Goal: Task Accomplishment & Management: Manage account settings

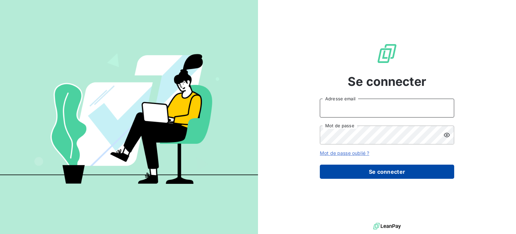
type input "[EMAIL_ADDRESS][DOMAIN_NAME]"
click at [414, 170] on button "Se connecter" at bounding box center [387, 171] width 134 height 14
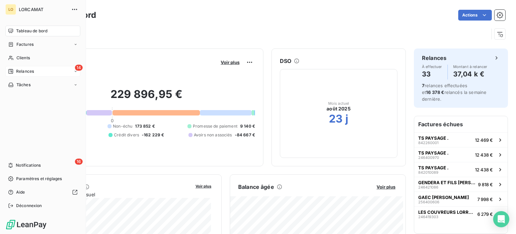
click at [48, 70] on div "14 Relances" at bounding box center [42, 71] width 75 height 11
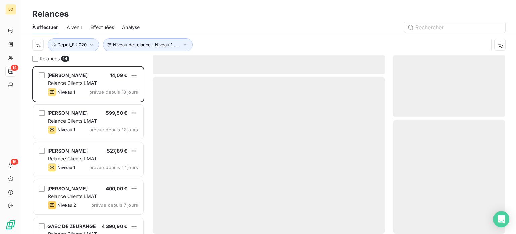
scroll to position [163, 107]
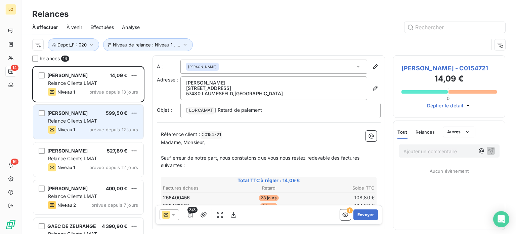
click at [94, 123] on span "Relance Clients LMAT" at bounding box center [72, 121] width 49 height 6
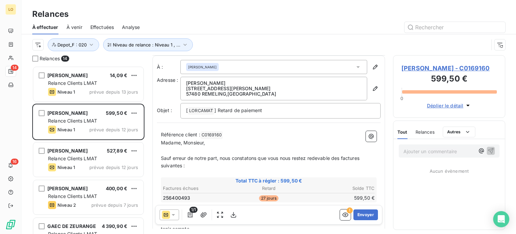
click at [450, 109] on span "Déplier le détail" at bounding box center [445, 105] width 37 height 7
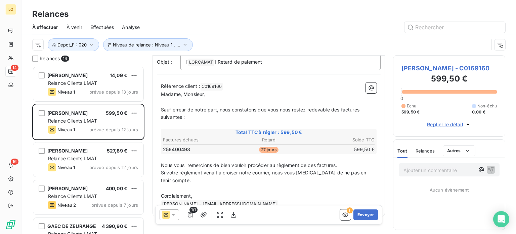
scroll to position [61, 0]
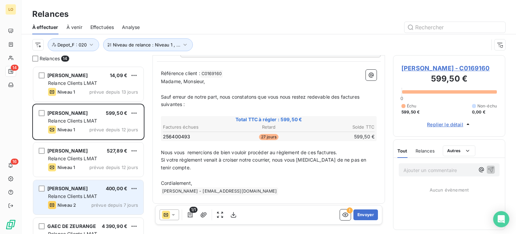
click at [130, 195] on div "Relance Clients LMAT" at bounding box center [93, 196] width 90 height 7
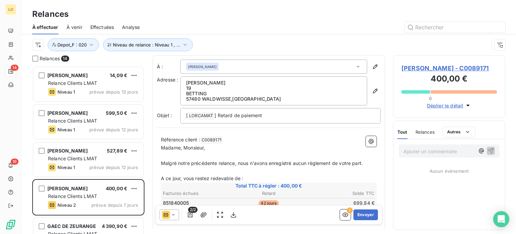
click at [467, 106] on icon "button" at bounding box center [467, 105] width 3 height 2
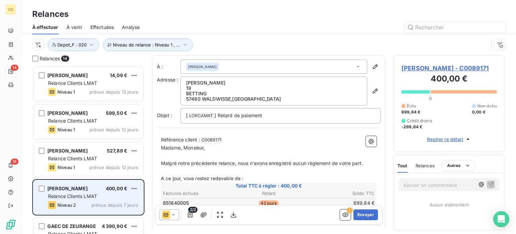
click at [95, 187] on div "STREIT GILBERT 400,00 €" at bounding box center [93, 188] width 90 height 6
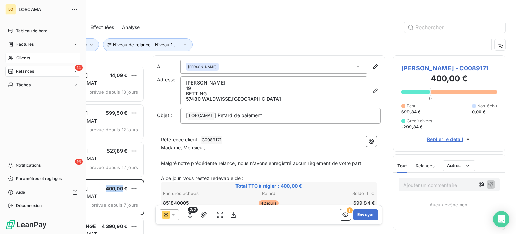
click at [16, 56] on span "Clients" at bounding box center [22, 58] width 13 height 6
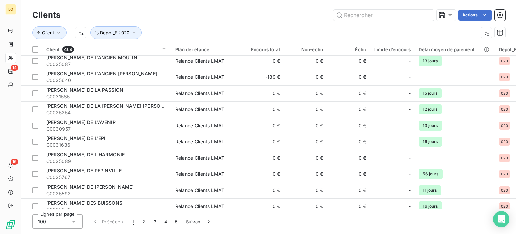
scroll to position [1462, 0]
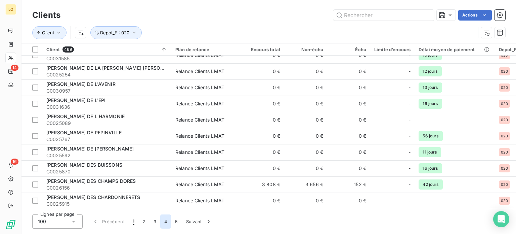
click at [168, 221] on button "4" at bounding box center [165, 221] width 11 height 14
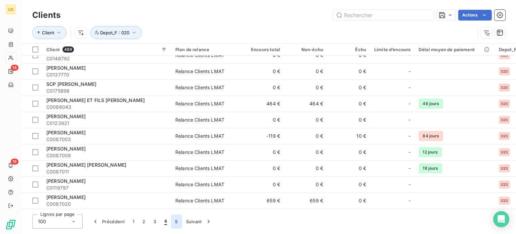
click at [176, 221] on button "5" at bounding box center [176, 221] width 11 height 14
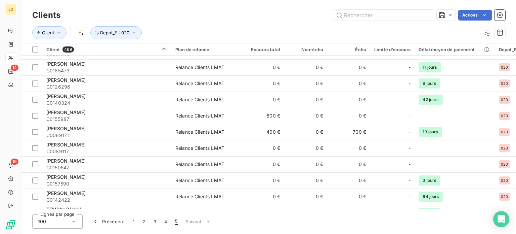
scroll to position [89, 0]
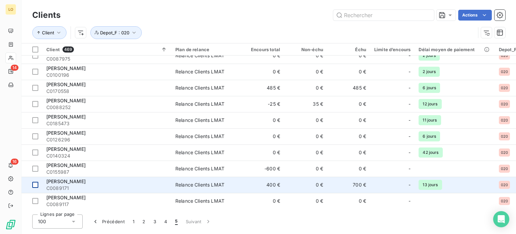
click at [37, 183] on div at bounding box center [35, 184] width 6 height 6
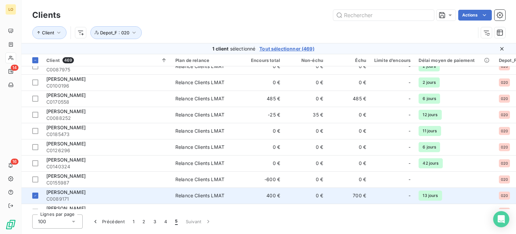
click at [53, 195] on span "C0089171" at bounding box center [106, 198] width 121 height 7
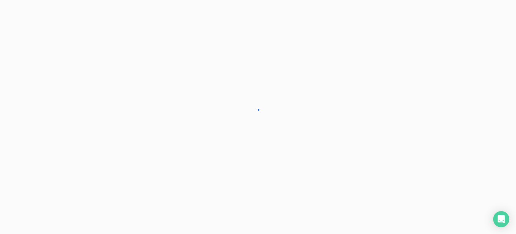
click at [53, 195] on div at bounding box center [258, 117] width 516 height 234
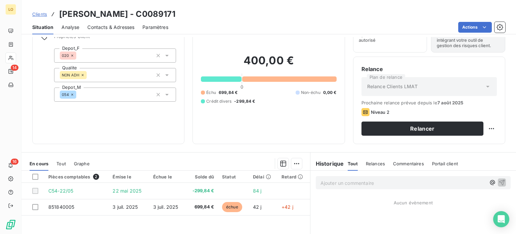
scroll to position [67, 0]
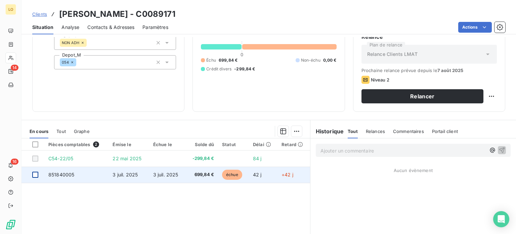
click at [34, 173] on div at bounding box center [35, 174] width 6 height 6
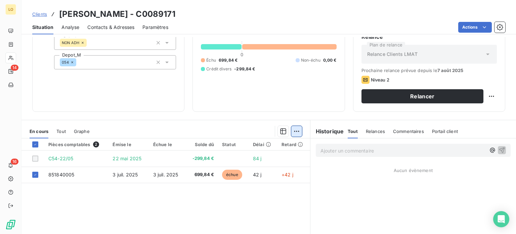
click at [293, 128] on html "LO 14 16 Clients STREIT GILBERT - C0089171 Situation Analyse Contacts & Adresse…" at bounding box center [258, 117] width 516 height 234
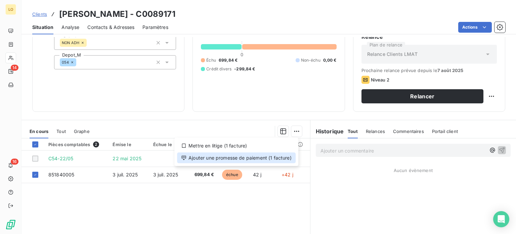
click at [270, 157] on div "Ajouter une promesse de paiement (1 facture)" at bounding box center [236, 157] width 119 height 11
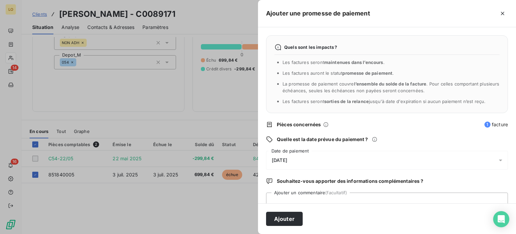
click at [304, 157] on div "[DATE]" at bounding box center [387, 160] width 242 height 19
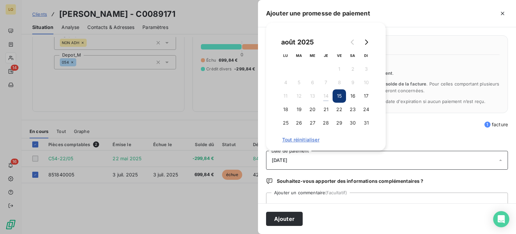
click at [304, 157] on div "[DATE]" at bounding box center [387, 160] width 242 height 19
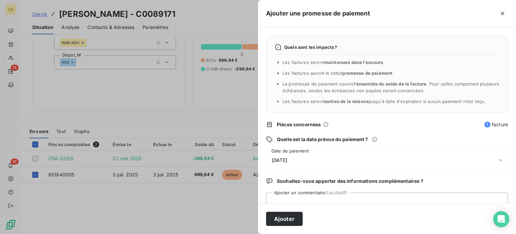
click at [304, 157] on div "[DATE]" at bounding box center [387, 160] width 242 height 19
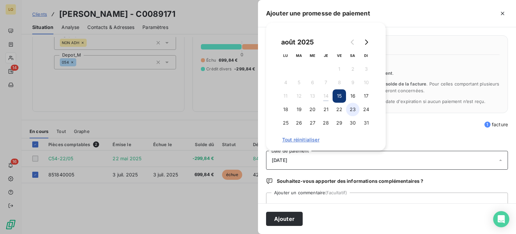
click at [354, 109] on button "23" at bounding box center [352, 108] width 13 height 13
click at [294, 198] on textarea "Ajouter un commentaire (facultatif)" at bounding box center [387, 205] width 242 height 26
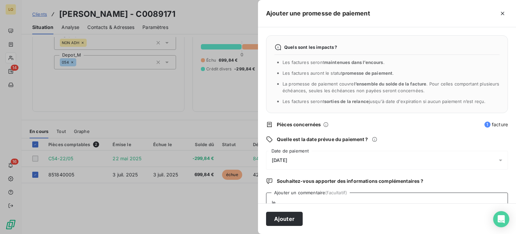
scroll to position [2, 0]
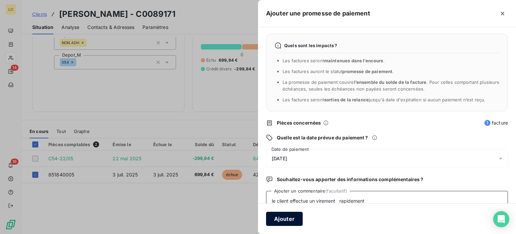
type textarea "le client effectue un virement rapidement"
click at [291, 218] on button "Ajouter" at bounding box center [284, 218] width 37 height 14
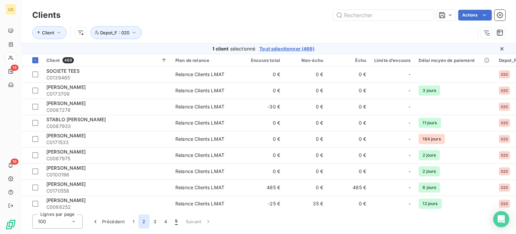
click at [144, 221] on button "2" at bounding box center [143, 221] width 11 height 14
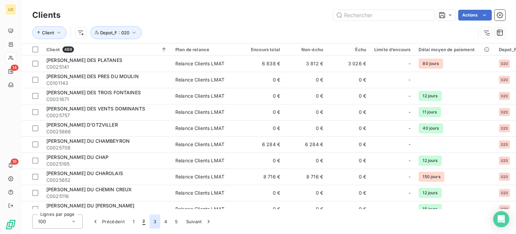
click at [156, 219] on button "3" at bounding box center [155, 221] width 11 height 14
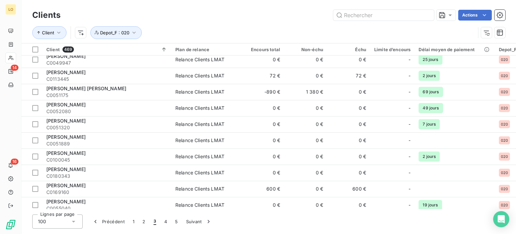
scroll to position [806, 0]
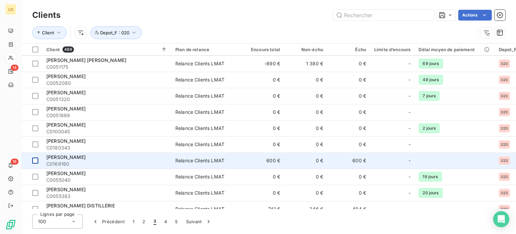
click at [37, 160] on div at bounding box center [35, 160] width 6 height 6
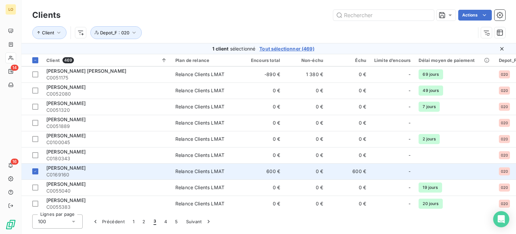
click at [64, 173] on span "C0169160" at bounding box center [106, 174] width 121 height 7
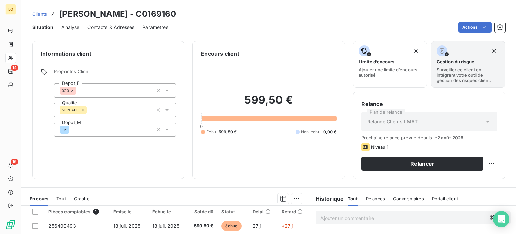
scroll to position [67, 0]
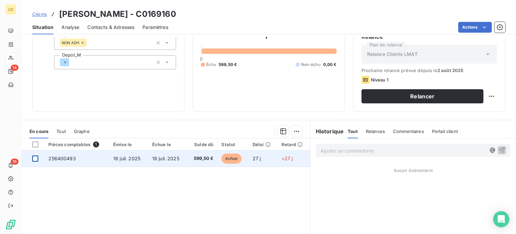
click at [34, 158] on div at bounding box center [35, 158] width 6 height 6
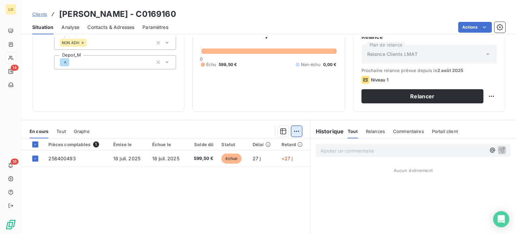
click at [296, 130] on html "LO 14 16 Clients LAURENT MATTHIEU - C0169160 Situation Analyse Contacts & Adres…" at bounding box center [258, 117] width 516 height 234
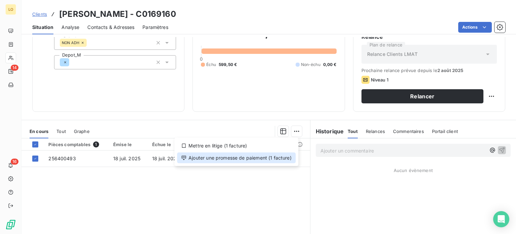
click at [278, 154] on div "Ajouter une promesse de paiement (1 facture)" at bounding box center [236, 157] width 119 height 11
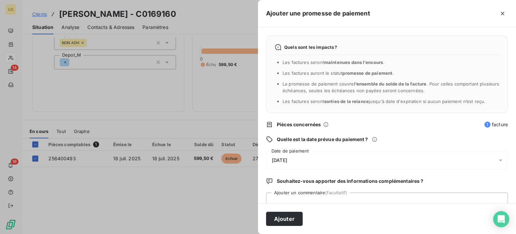
click at [277, 159] on span "[DATE]" at bounding box center [279, 159] width 15 height 5
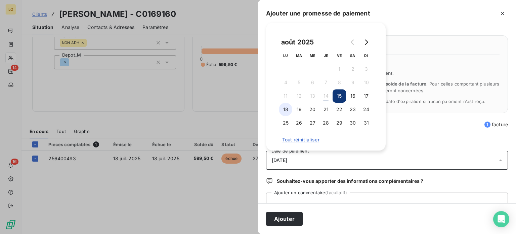
click at [288, 107] on button "18" at bounding box center [285, 108] width 13 height 13
click at [294, 199] on textarea "Ajouter un commentaire (facultatif)" at bounding box center [387, 205] width 242 height 26
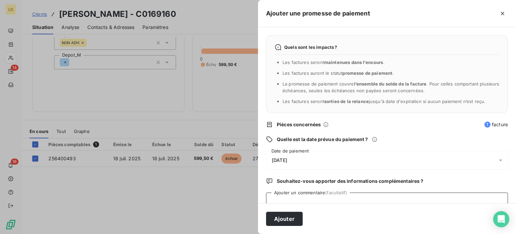
type textarea "m"
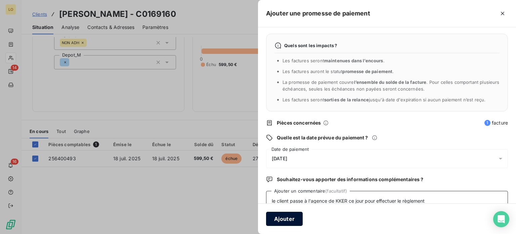
type textarea "le client passe à l'agence de KKER ce jour pour effectuer le règlement"
click at [280, 217] on button "Ajouter" at bounding box center [284, 218] width 37 height 14
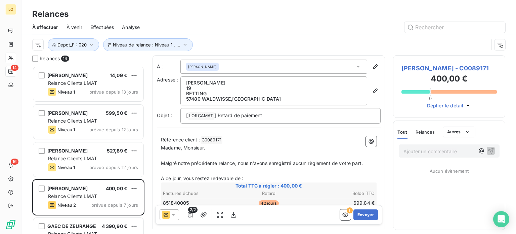
scroll to position [163, 107]
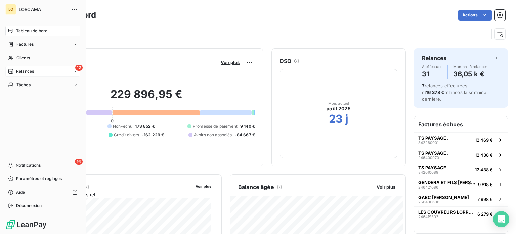
click at [12, 71] on icon at bounding box center [10, 71] width 5 height 5
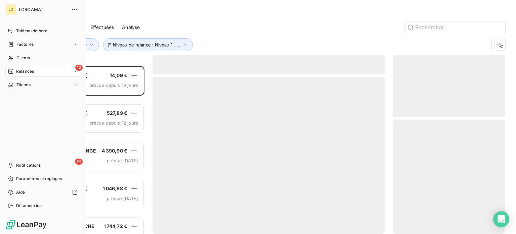
scroll to position [163, 107]
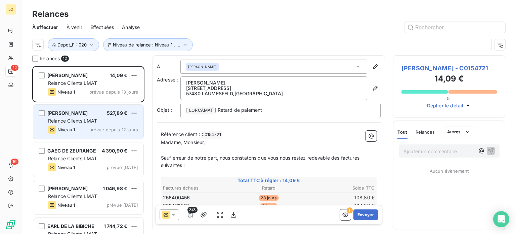
click at [108, 123] on div "Relance Clients LMAT" at bounding box center [93, 120] width 90 height 7
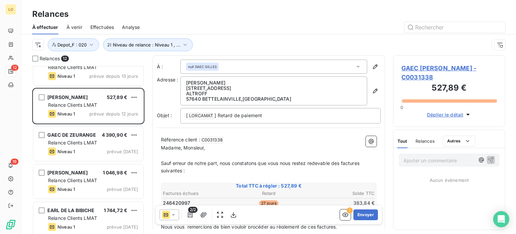
scroll to position [15, 0]
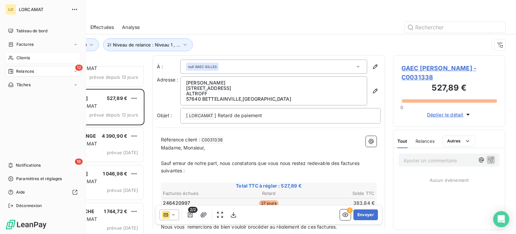
click at [11, 56] on icon at bounding box center [10, 58] width 5 height 4
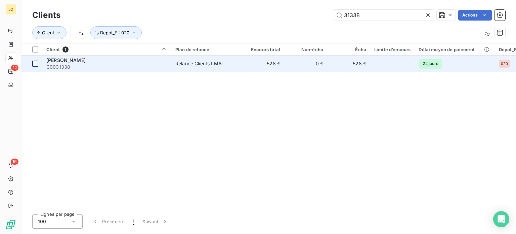
type input "31338"
click at [35, 64] on div at bounding box center [35, 63] width 6 height 6
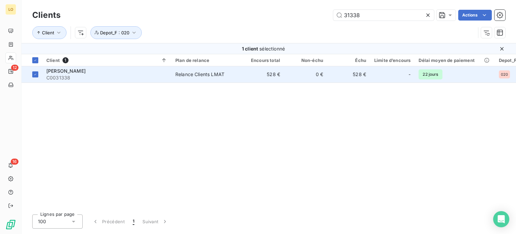
click at [66, 72] on span "GAEC GILLES" at bounding box center [65, 71] width 39 height 6
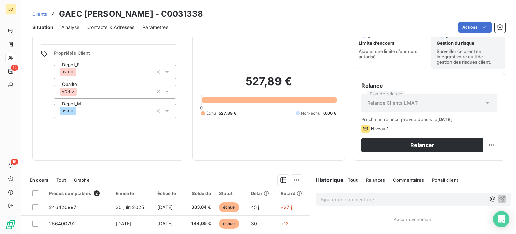
scroll to position [34, 0]
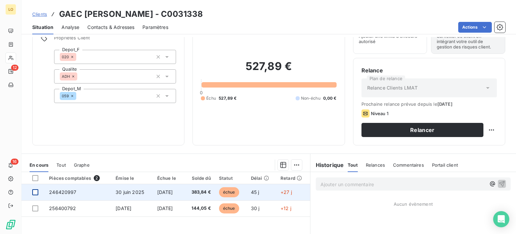
click at [36, 191] on div at bounding box center [35, 192] width 6 height 6
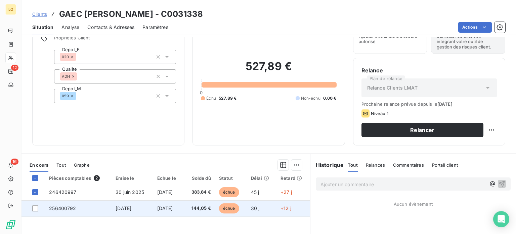
click at [30, 209] on td at bounding box center [34, 208] width 24 height 16
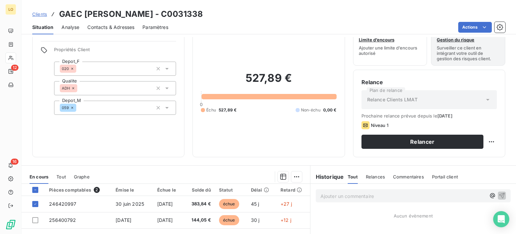
scroll to position [34, 0]
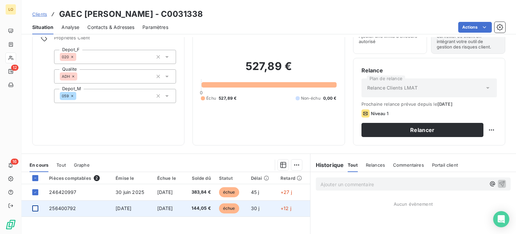
click at [35, 209] on div at bounding box center [35, 208] width 6 height 6
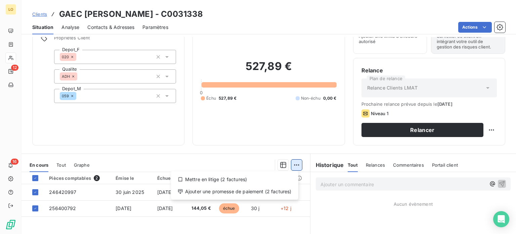
click at [298, 164] on html "LO 12 16 Clients GAEC GILLES - C0031338 Situation Analyse Contacts & Adresses P…" at bounding box center [258, 117] width 516 height 234
click at [268, 188] on div "Ajouter une promesse de paiement (2 factures)" at bounding box center [235, 191] width 122 height 11
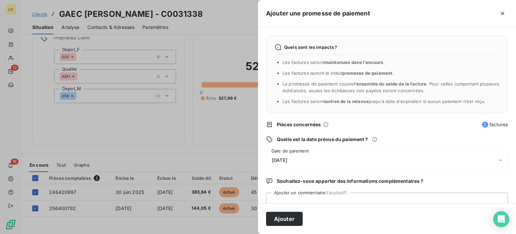
click at [302, 160] on div "15/08/2025" at bounding box center [387, 160] width 242 height 19
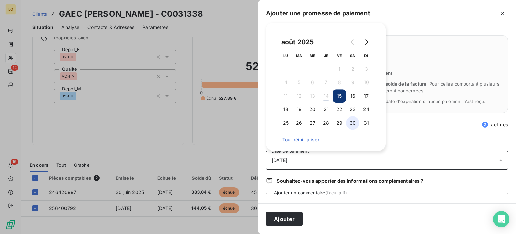
click at [349, 122] on button "30" at bounding box center [352, 122] width 13 height 13
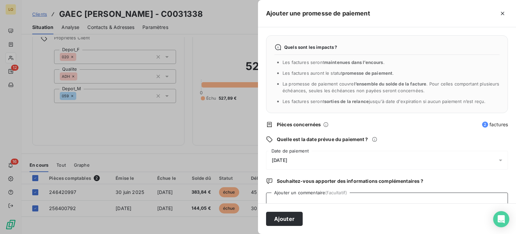
click at [324, 195] on textarea "Ajouter un commentaire (facultatif)" at bounding box center [387, 205] width 242 height 26
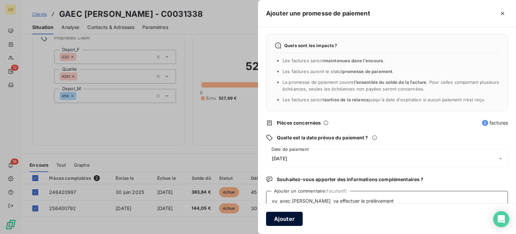
type textarea "vu avec Julie va effectuer le prélèvement"
click at [298, 219] on button "Ajouter" at bounding box center [284, 218] width 37 height 14
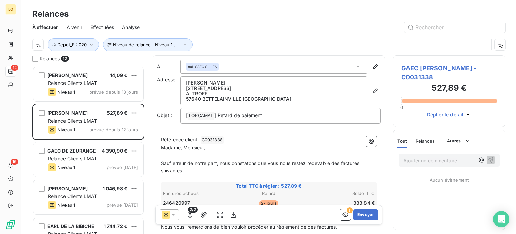
scroll to position [163, 107]
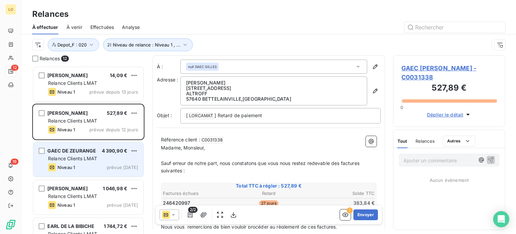
click at [101, 157] on div "Relance Clients LMAT" at bounding box center [93, 158] width 90 height 7
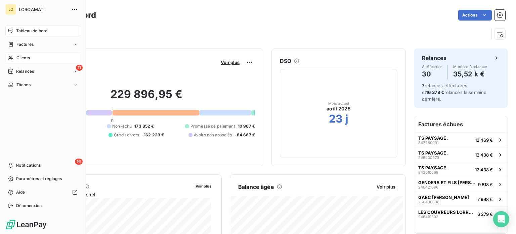
click at [10, 57] on icon at bounding box center [10, 58] width 5 height 4
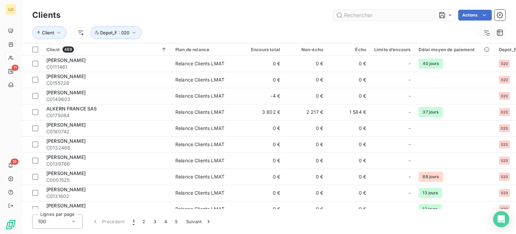
click at [375, 14] on input "text" at bounding box center [383, 15] width 101 height 11
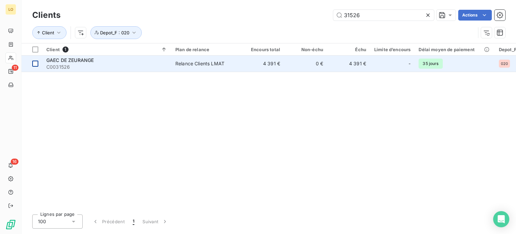
type input "31526"
click at [36, 64] on div at bounding box center [35, 63] width 6 height 6
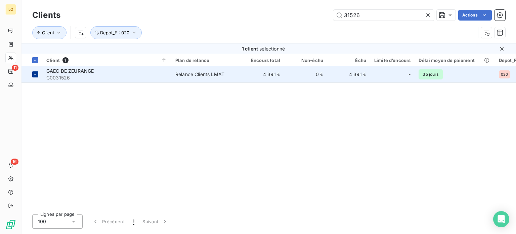
click at [36, 64] on th at bounding box center [32, 60] width 21 height 12
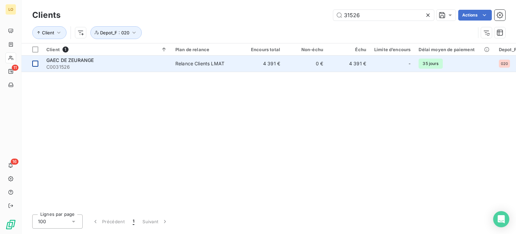
click at [34, 64] on div at bounding box center [35, 63] width 6 height 6
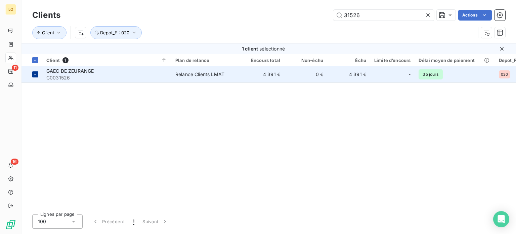
click at [34, 64] on th at bounding box center [32, 60] width 21 height 12
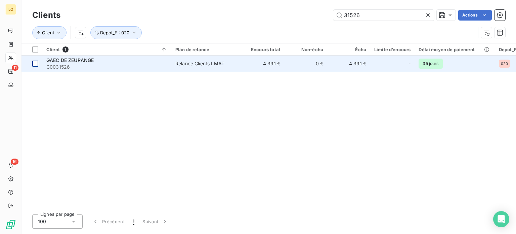
click at [34, 64] on div at bounding box center [35, 63] width 6 height 6
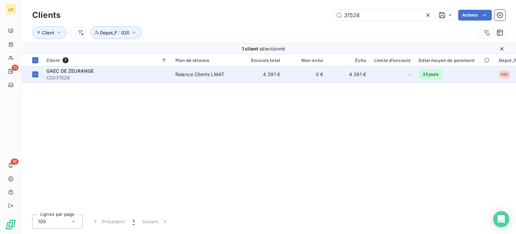
click at [73, 72] on span "GAEC DE ZEURANGE" at bounding box center [69, 71] width 47 height 6
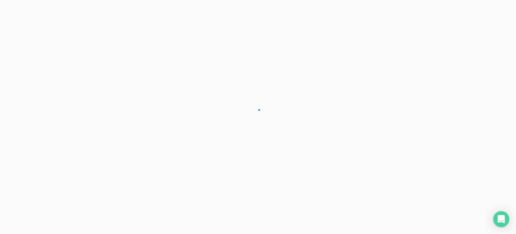
click at [73, 72] on div at bounding box center [258, 117] width 516 height 234
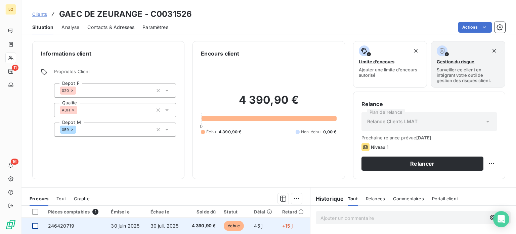
click at [34, 222] on div at bounding box center [35, 225] width 6 height 6
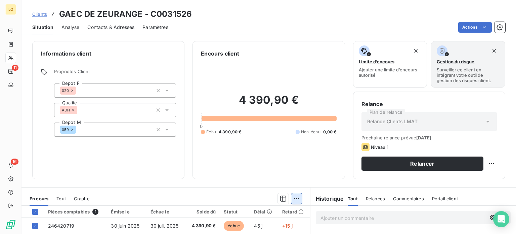
click at [296, 197] on html "LO 11 16 Clients GAEC DE ZEURANGE - C0031526 Situation Analyse Contacts & Adres…" at bounding box center [258, 117] width 516 height 234
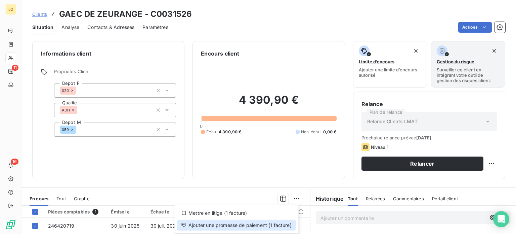
click at [263, 227] on div "Ajouter une promesse de paiement (1 facture)" at bounding box center [236, 224] width 119 height 11
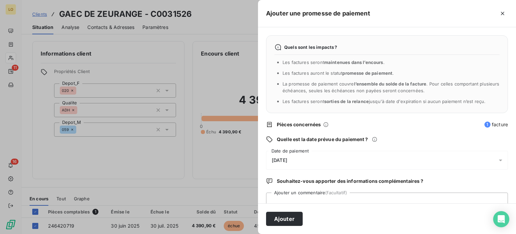
click at [301, 160] on div "[DATE]" at bounding box center [387, 160] width 242 height 19
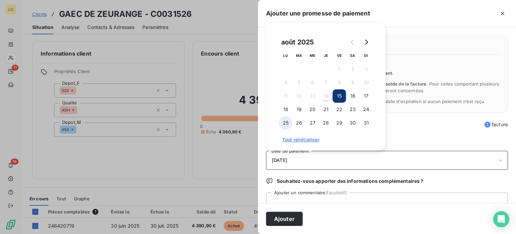
click at [287, 121] on button "25" at bounding box center [285, 122] width 13 height 13
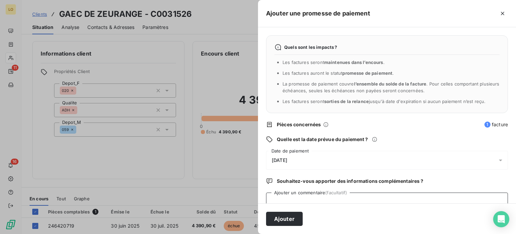
click at [291, 202] on textarea "Ajouter un commentaire (facultatif)" at bounding box center [387, 205] width 242 height 26
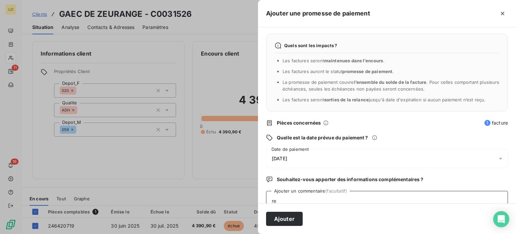
type textarea "r"
type textarea "R"
click at [266, 211] on button "Ajouter" at bounding box center [284, 218] width 37 height 14
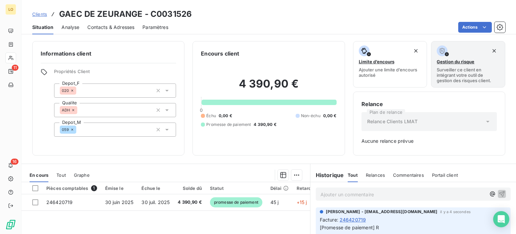
click at [412, 217] on div "Facture : 246420719" at bounding box center [413, 219] width 187 height 7
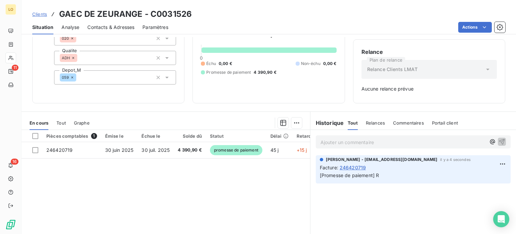
scroll to position [67, 0]
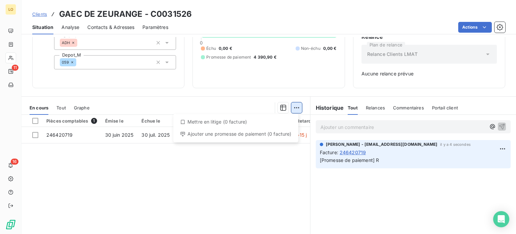
click at [295, 107] on html "LO 11 16 Clients GAEC DE ZEURANGE - C0031526 Situation Analyse Contacts & Adres…" at bounding box center [258, 117] width 516 height 234
click at [257, 136] on div "Ajouter une promesse de paiement (0 facture)" at bounding box center [236, 133] width 120 height 11
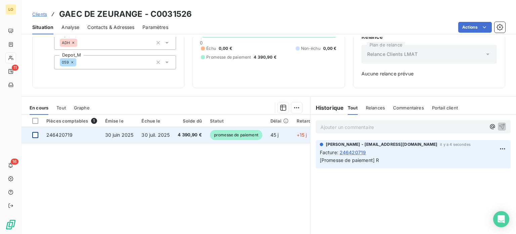
click at [35, 132] on div at bounding box center [35, 135] width 6 height 6
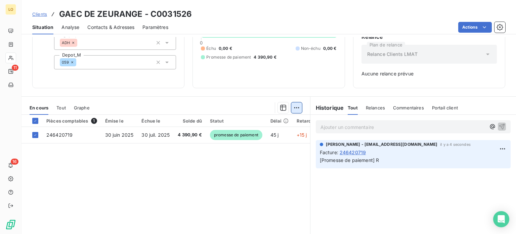
click at [291, 107] on html "LO 11 16 Clients GAEC DE ZEURANGE - C0031526 Situation Analyse Contacts & Adres…" at bounding box center [258, 117] width 516 height 234
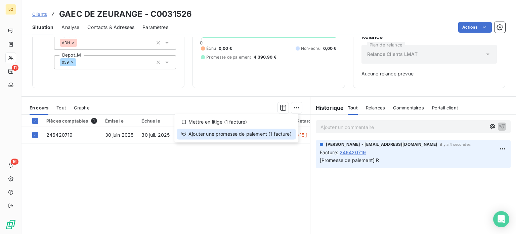
click at [254, 135] on div "Ajouter une promesse de paiement (1 facture)" at bounding box center [236, 133] width 119 height 11
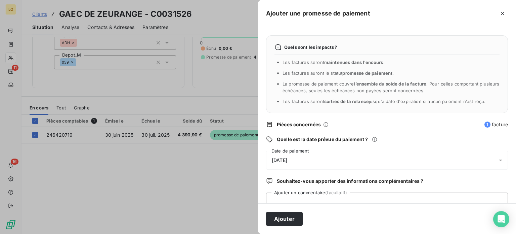
click at [300, 159] on div "[DATE]" at bounding box center [387, 160] width 242 height 19
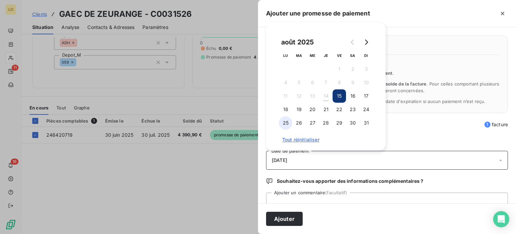
click at [285, 124] on button "25" at bounding box center [285, 122] width 13 height 13
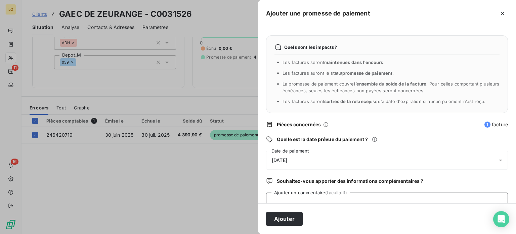
click at [290, 196] on textarea "Ajouter un commentaire (facultatif)" at bounding box center [387, 205] width 242 height 26
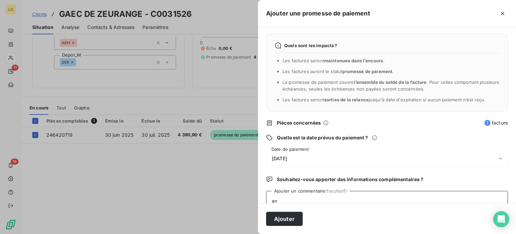
type textarea "e"
click at [353, 201] on textarea "Envoyer par mail la facture le clienbt effectue le règlement dans l" at bounding box center [387, 204] width 242 height 26
click at [419, 200] on textarea "Envoyer par mail la facture le client effectue le règlement dans l" at bounding box center [387, 204] width 242 height 26
click at [449, 200] on textarea "Envoyer par mail la facture le client effectue le règlement dans la foullée" at bounding box center [387, 204] width 242 height 26
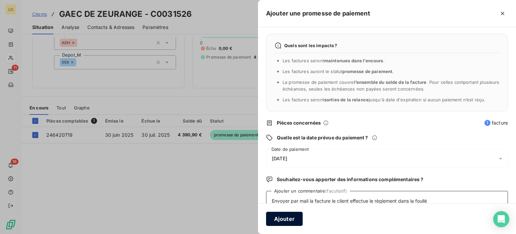
type textarea "Envoyer par mail la facture le client effectue le règlement dans la foullé"
click at [296, 218] on button "Ajouter" at bounding box center [284, 218] width 37 height 14
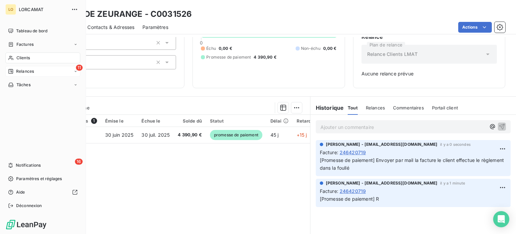
click at [12, 69] on icon at bounding box center [10, 71] width 5 height 5
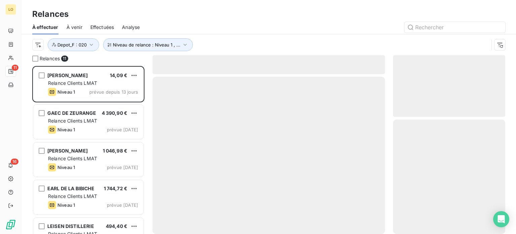
scroll to position [163, 107]
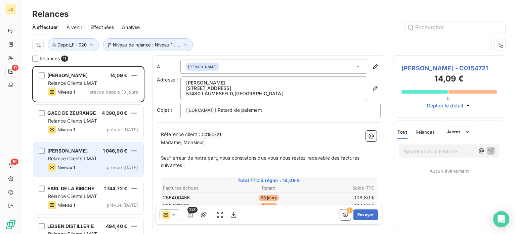
click at [81, 158] on span "Relance Clients LMAT" at bounding box center [72, 158] width 49 height 6
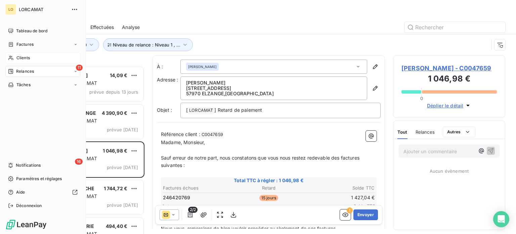
click at [15, 55] on div "Clients" at bounding box center [42, 57] width 75 height 11
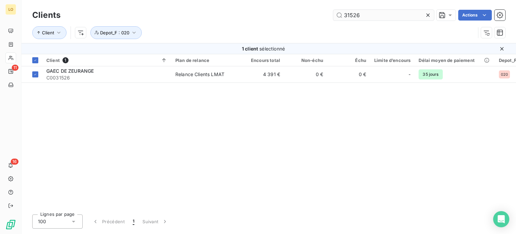
drag, startPoint x: 407, startPoint y: 13, endPoint x: 333, endPoint y: 20, distance: 73.9
click at [333, 20] on input "31526" at bounding box center [383, 15] width 101 height 11
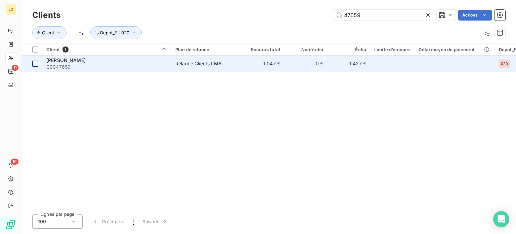
type input "47659"
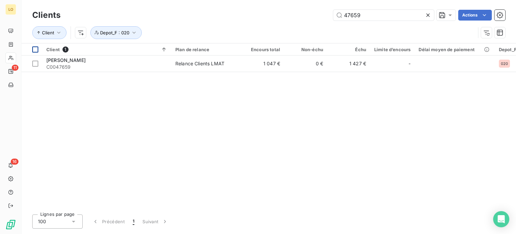
click at [35, 64] on div at bounding box center [35, 63] width 6 height 6
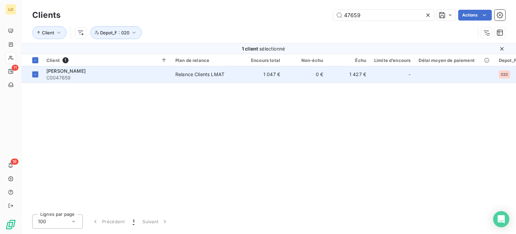
click at [66, 76] on span "C0047659" at bounding box center [106, 77] width 121 height 7
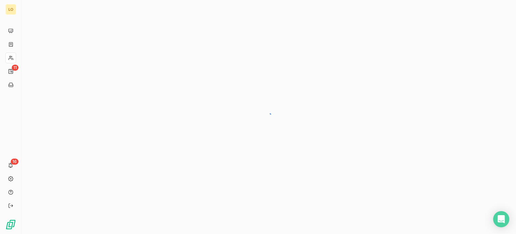
click at [66, 76] on div at bounding box center [269, 117] width 495 height 234
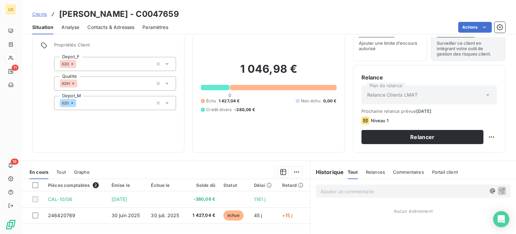
scroll to position [67, 0]
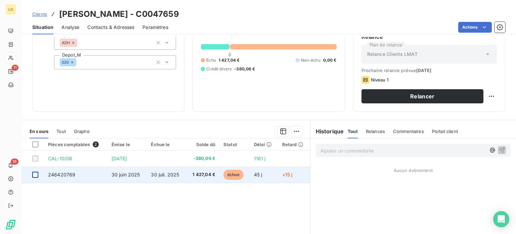
click at [37, 173] on div at bounding box center [35, 174] width 6 height 6
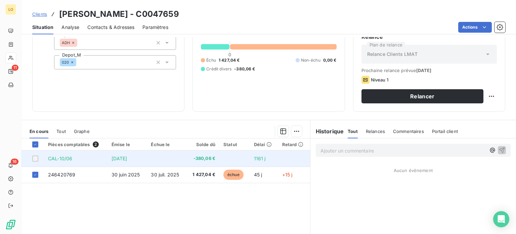
click at [35, 160] on div at bounding box center [35, 158] width 6 height 6
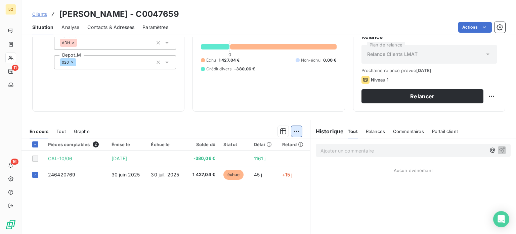
click at [292, 131] on html "LO 11 16 Clients JUNGLING FIRMIN - C0047659 Situation Analyse Contacts & Adress…" at bounding box center [258, 117] width 516 height 234
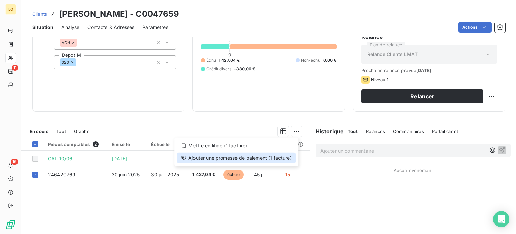
click at [273, 156] on div "Ajouter une promesse de paiement (1 facture)" at bounding box center [236, 157] width 119 height 11
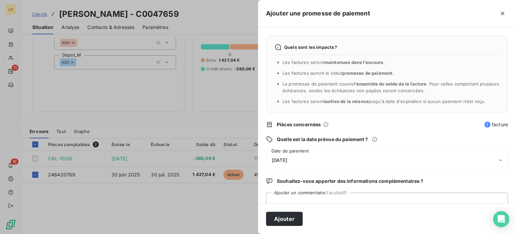
click at [301, 160] on div "[DATE]" at bounding box center [387, 160] width 242 height 19
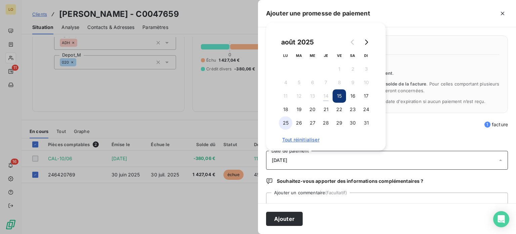
click at [287, 125] on button "25" at bounding box center [285, 122] width 13 height 13
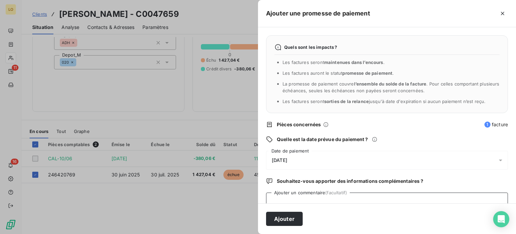
click at [297, 196] on textarea "Ajouter un commentaire (facultatif)" at bounding box center [387, 205] width 242 height 26
type textarea "l"
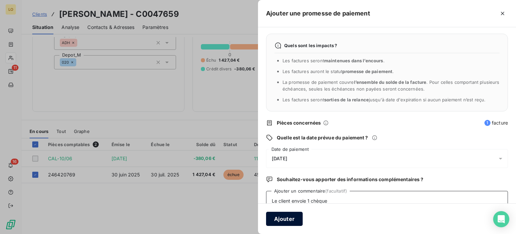
type textarea "Le client envoie 1 chèque"
click at [289, 219] on button "Ajouter" at bounding box center [284, 218] width 37 height 14
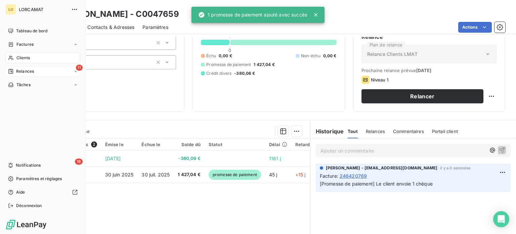
click at [10, 71] on icon at bounding box center [10, 71] width 5 height 5
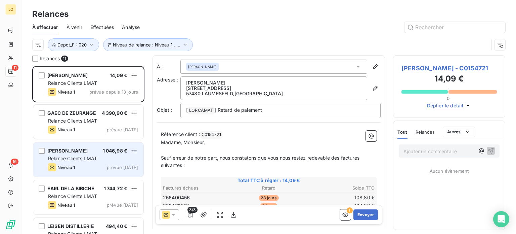
scroll to position [34, 0]
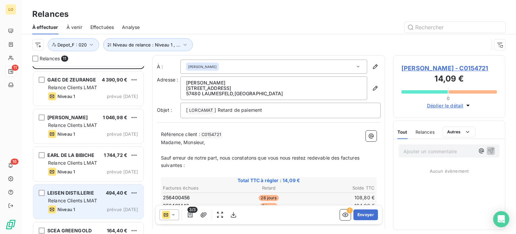
click at [102, 201] on div "Relance Clients LMAT" at bounding box center [93, 200] width 90 height 7
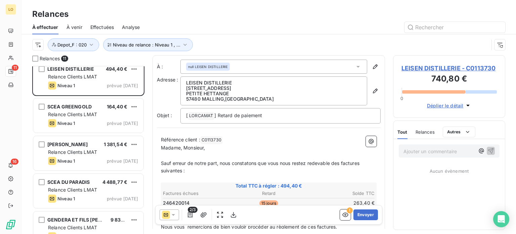
scroll to position [145, 0]
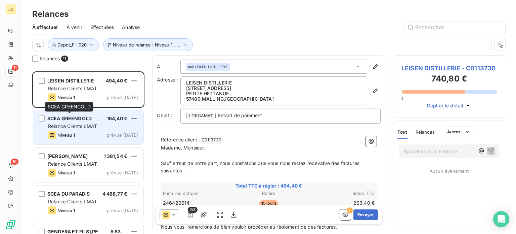
click at [87, 118] on span "SCEA GREENGOLD" at bounding box center [69, 118] width 44 height 6
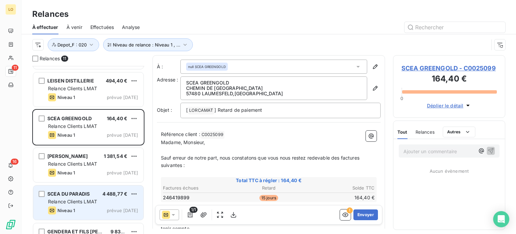
click at [112, 205] on div "SCEA DU PARADIS 4 488,77 € Relance Clients LMAT Niveau 1 prévue aujourd’hui" at bounding box center [88, 202] width 110 height 34
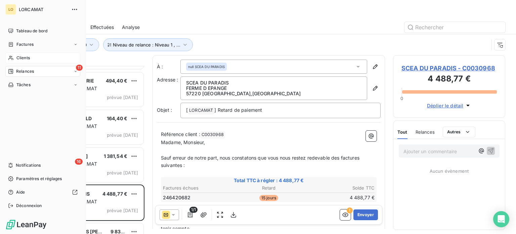
click at [13, 57] on div "Clients" at bounding box center [42, 57] width 75 height 11
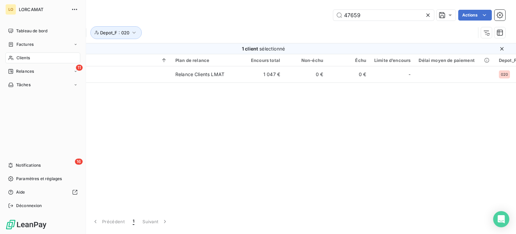
click at [13, 56] on icon at bounding box center [11, 57] width 6 height 5
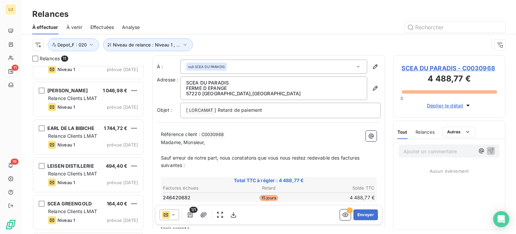
scroll to position [67, 0]
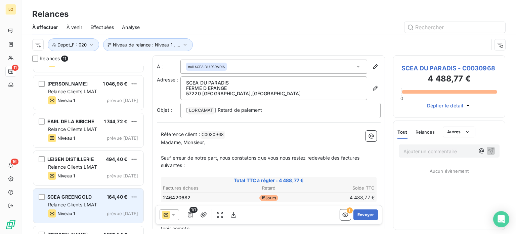
click at [118, 201] on div "Relance Clients LMAT" at bounding box center [93, 204] width 90 height 7
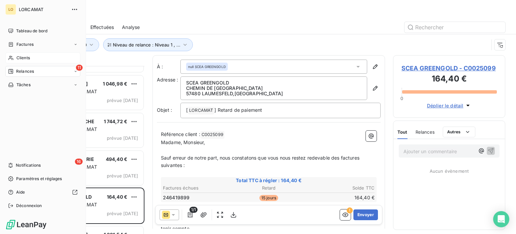
click at [27, 58] on span "Clients" at bounding box center [22, 58] width 13 height 6
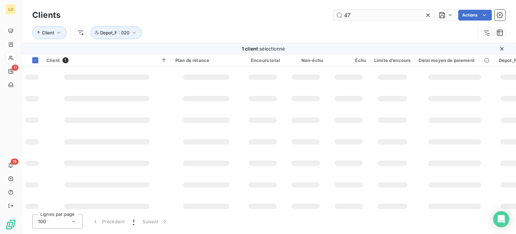
type input "4"
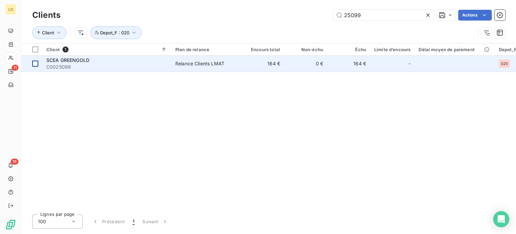
type input "25099"
click at [38, 62] on div at bounding box center [35, 63] width 6 height 6
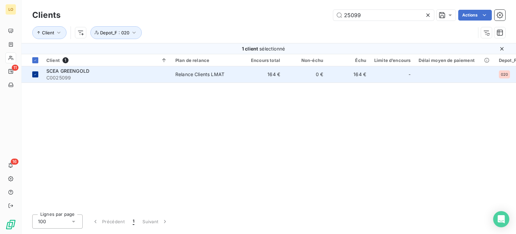
click at [38, 62] on div at bounding box center [35, 60] width 6 height 6
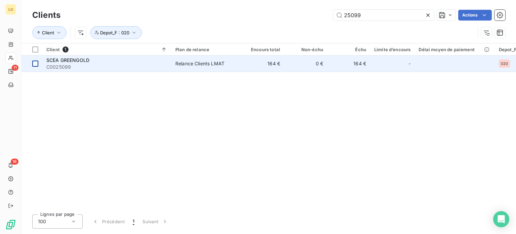
click at [38, 62] on div at bounding box center [35, 63] width 6 height 6
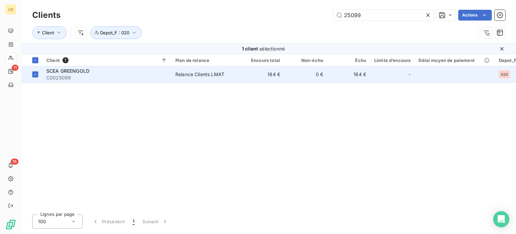
click at [69, 76] on span "C0025099" at bounding box center [106, 77] width 121 height 7
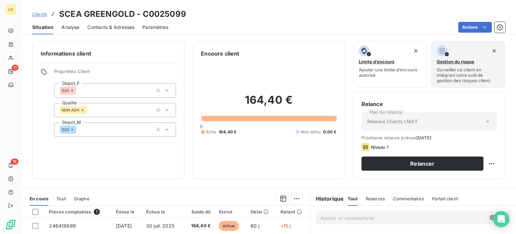
scroll to position [67, 0]
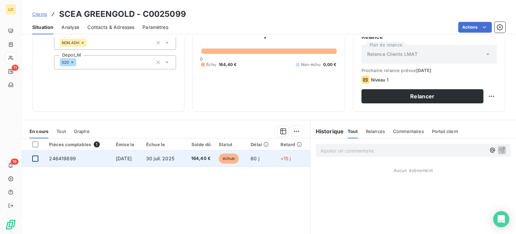
click at [34, 158] on div at bounding box center [35, 158] width 6 height 6
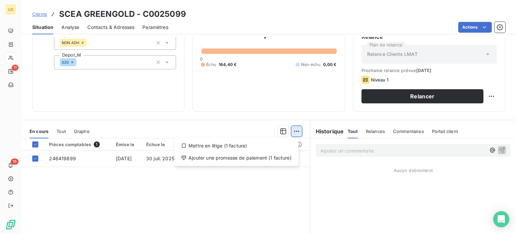
click at [293, 131] on html "LO 11 16 Clients SCEA GREENGOLD - C0025099 Situation Analyse Contacts & Adresse…" at bounding box center [258, 117] width 516 height 234
click at [242, 156] on div "Ajouter une promesse de paiement (1 facture)" at bounding box center [236, 157] width 119 height 11
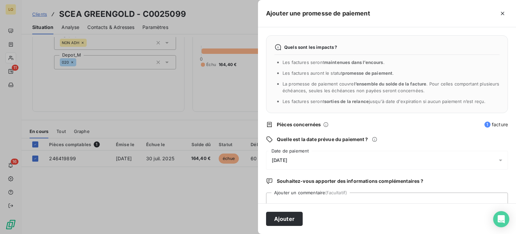
click at [274, 160] on span "[DATE]" at bounding box center [279, 159] width 15 height 5
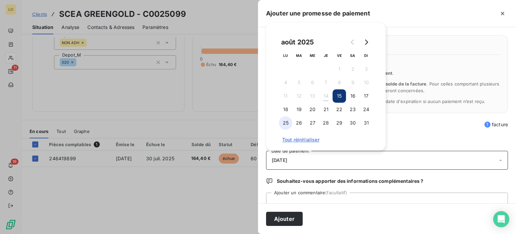
click at [287, 124] on button "25" at bounding box center [285, 122] width 13 height 13
click at [279, 198] on textarea "Ajouter un commentaire (facultatif)" at bounding box center [387, 205] width 242 height 26
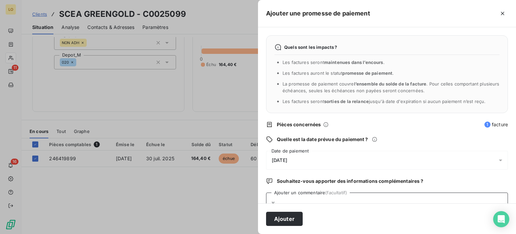
scroll to position [2, 0]
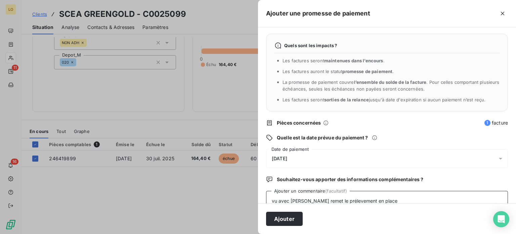
click at [333, 202] on textarea "vu avec Julie remet le prélevement en place" at bounding box center [387, 204] width 242 height 26
click at [386, 201] on textarea "vu avec Julie remet le prélèvement en place" at bounding box center [387, 204] width 242 height 26
type textarea "vu avec Julie remet le prélèvement en place"
click at [293, 216] on button "Ajouter" at bounding box center [284, 218] width 37 height 14
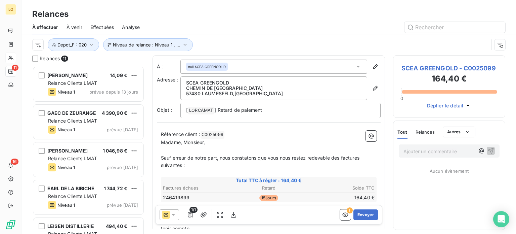
scroll to position [163, 107]
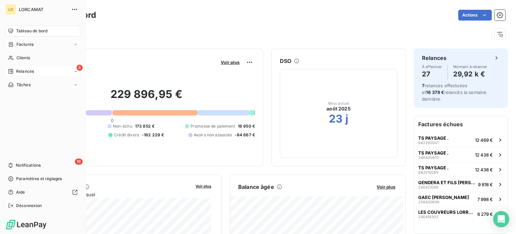
click at [10, 70] on icon at bounding box center [10, 71] width 5 height 5
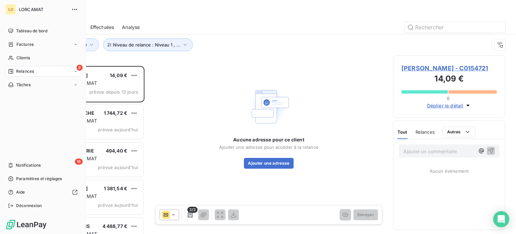
scroll to position [163, 107]
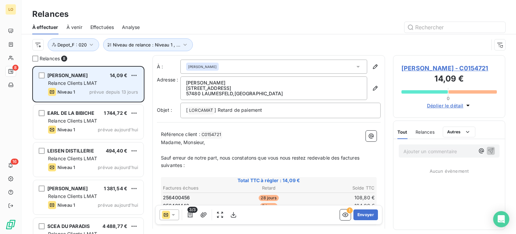
click at [83, 76] on div "[PERSON_NAME] 14,09 €" at bounding box center [93, 75] width 90 height 6
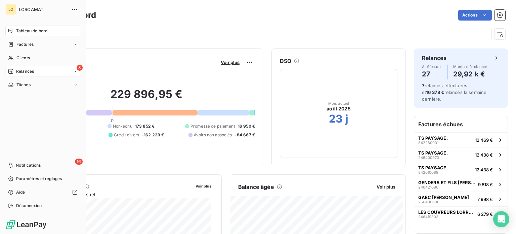
click at [19, 70] on span "Relances" at bounding box center [25, 71] width 18 height 6
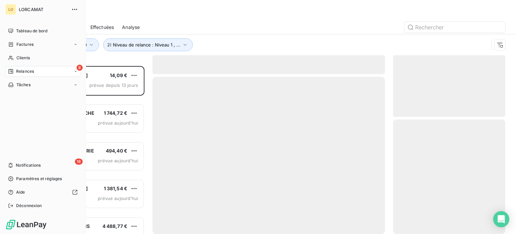
scroll to position [163, 107]
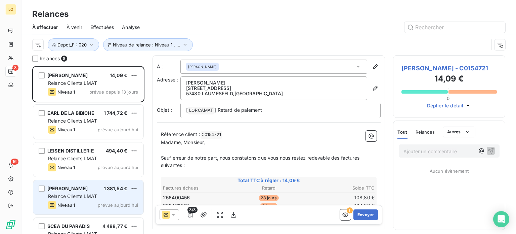
click at [114, 199] on div "[PERSON_NAME] 1 381,54 € Relance Clients LMAT Niveau 1 prévue [DATE]" at bounding box center [88, 197] width 110 height 34
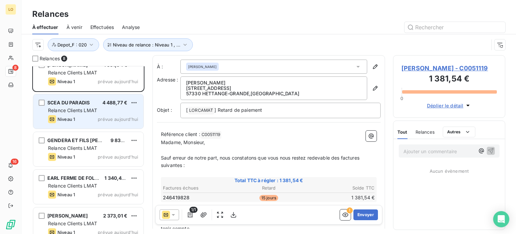
scroll to position [133, 0]
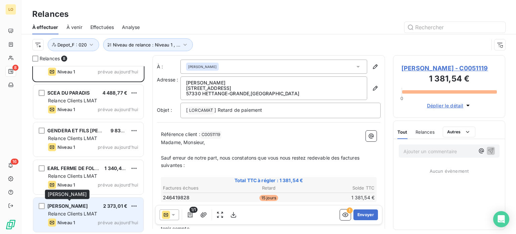
click at [86, 205] on span "[PERSON_NAME]" at bounding box center [67, 206] width 40 height 6
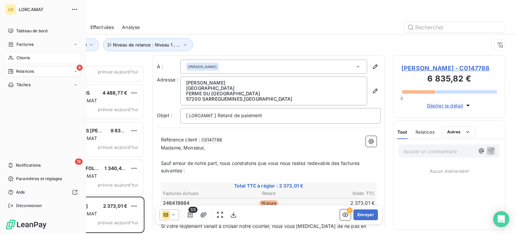
click at [10, 58] on icon at bounding box center [10, 58] width 5 height 4
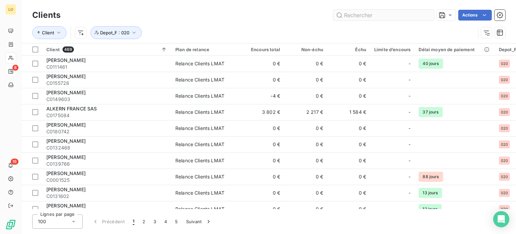
click at [355, 14] on input "text" at bounding box center [383, 15] width 101 height 11
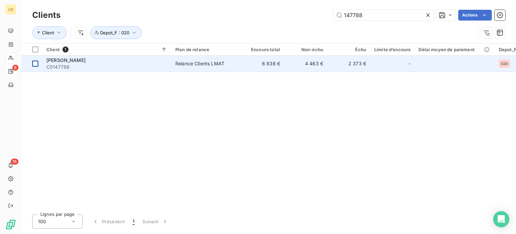
type input "147788"
click at [37, 64] on div at bounding box center [35, 63] width 6 height 6
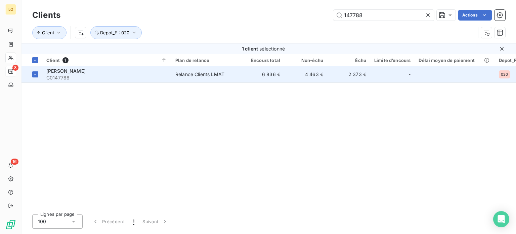
click at [59, 76] on span "C0147788" at bounding box center [106, 77] width 121 height 7
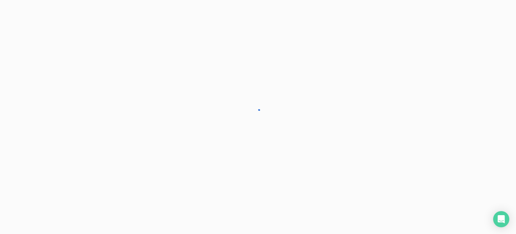
click at [59, 76] on div at bounding box center [258, 117] width 516 height 234
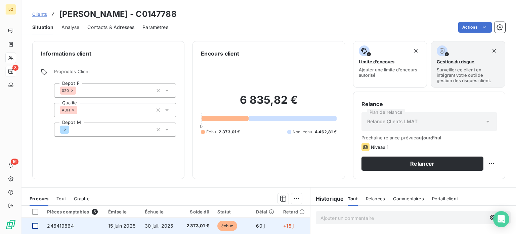
click at [36, 224] on div at bounding box center [35, 225] width 6 height 6
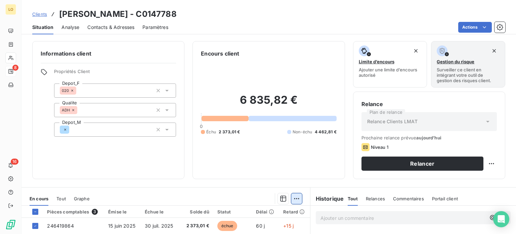
click at [293, 198] on html "LO 8 16 Clients [PERSON_NAME] - C0147788 Situation Analyse Contacts & Adresses …" at bounding box center [258, 117] width 516 height 234
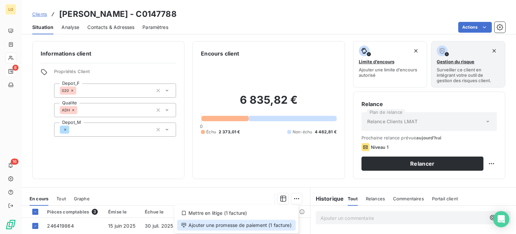
click at [265, 225] on div "Ajouter une promesse de paiement (1 facture)" at bounding box center [236, 224] width 119 height 11
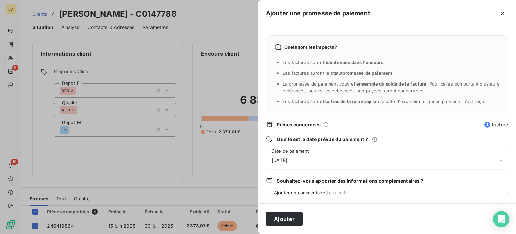
click at [274, 161] on span "[DATE]" at bounding box center [279, 159] width 15 height 5
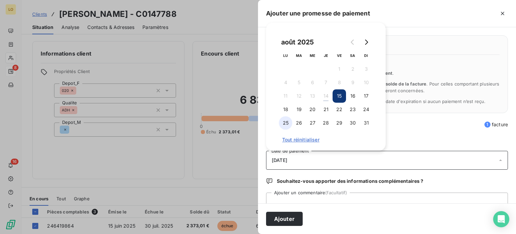
click at [287, 123] on button "25" at bounding box center [285, 122] width 13 height 13
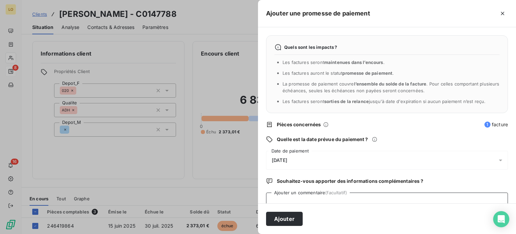
click at [292, 199] on textarea "Ajouter un commentaire (facultatif)" at bounding box center [387, 205] width 242 height 26
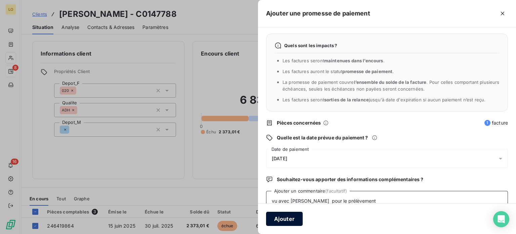
type textarea "vu avec [PERSON_NAME] pour le prélèvement"
click at [281, 219] on button "Ajouter" at bounding box center [284, 218] width 37 height 14
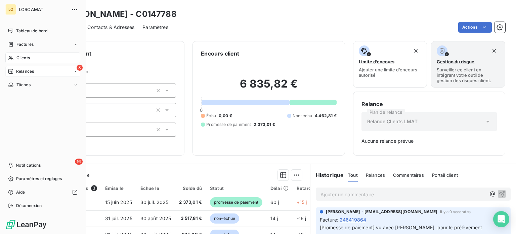
click at [12, 72] on icon at bounding box center [10, 71] width 5 height 5
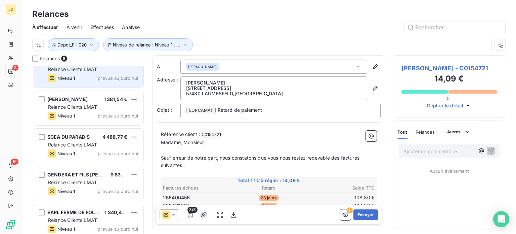
scroll to position [101, 0]
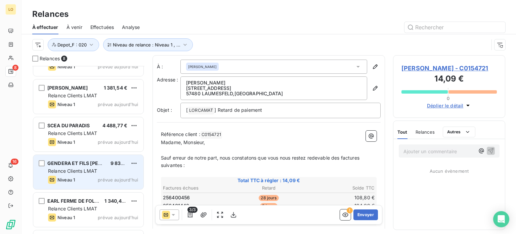
click at [111, 160] on span "9 838,12 €" at bounding box center [123, 163] width 25 height 6
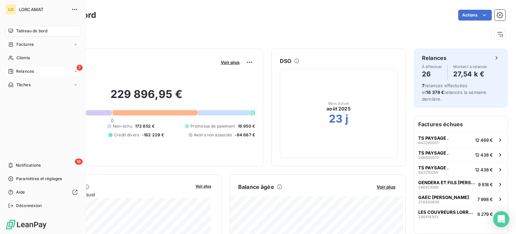
click at [13, 70] on icon at bounding box center [10, 71] width 5 height 5
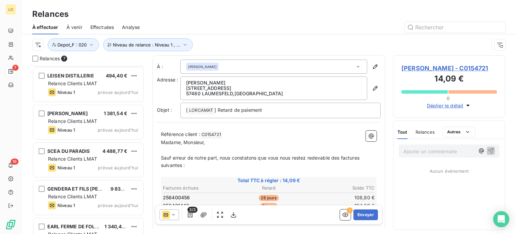
scroll to position [96, 0]
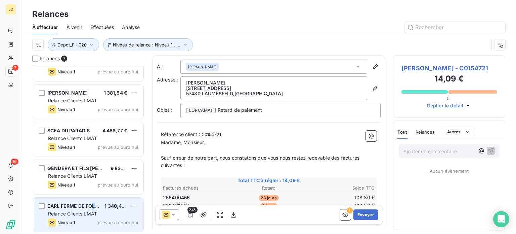
click at [93, 207] on span "EARL FERME DE FOL EPI" at bounding box center [75, 206] width 56 height 6
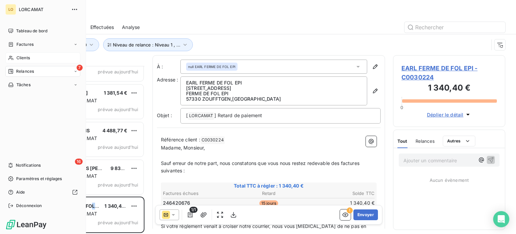
click at [14, 56] on div "Clients" at bounding box center [42, 57] width 75 height 11
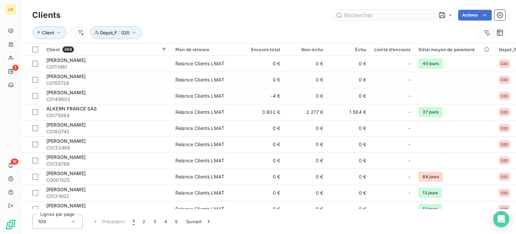
click at [384, 15] on input "text" at bounding box center [383, 15] width 101 height 11
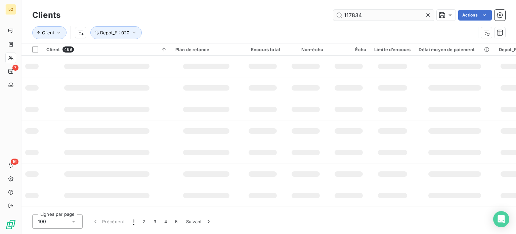
type input "117834"
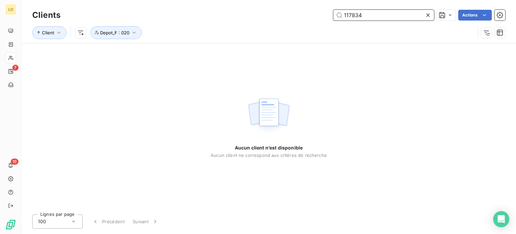
drag, startPoint x: 385, startPoint y: 15, endPoint x: 327, endPoint y: 16, distance: 57.8
click at [327, 16] on div "117834 Actions" at bounding box center [287, 15] width 437 height 11
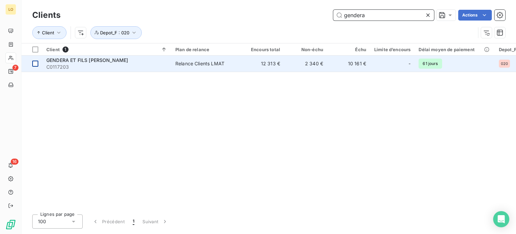
type input "gendera"
click at [37, 64] on div at bounding box center [35, 63] width 6 height 6
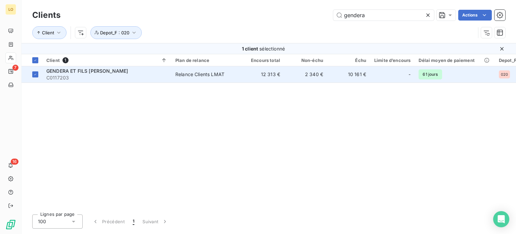
click at [98, 76] on span "C0117203" at bounding box center [106, 77] width 121 height 7
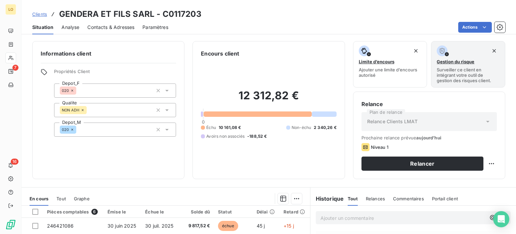
scroll to position [67, 0]
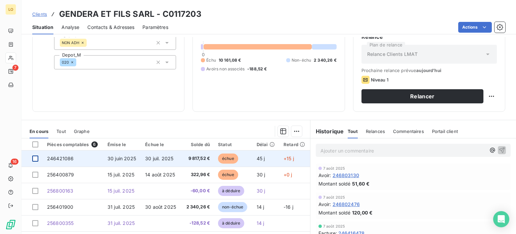
click at [37, 158] on div at bounding box center [35, 158] width 6 height 6
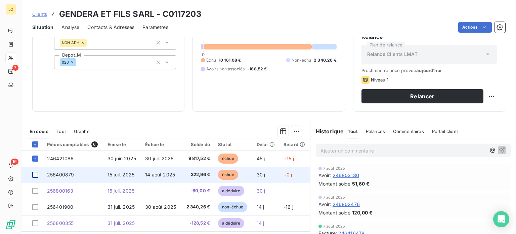
click at [36, 175] on div at bounding box center [35, 174] width 6 height 6
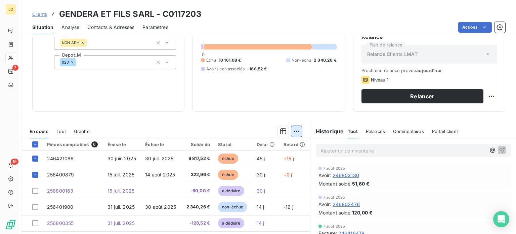
click at [295, 132] on html "LO 7 16 Clients GENDERA ET FILS SARL - C0117203 Situation Analyse Contacts & Ad…" at bounding box center [258, 117] width 516 height 234
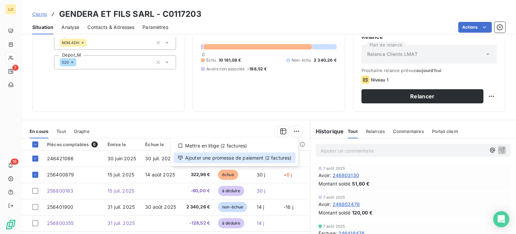
click at [258, 160] on div "Ajouter une promesse de paiement (2 factures)" at bounding box center [235, 157] width 122 height 11
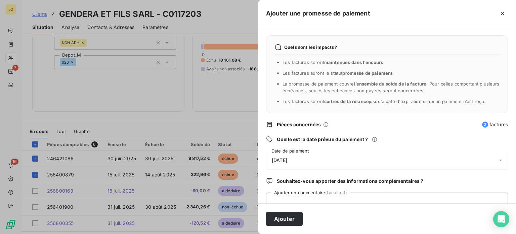
click at [298, 160] on div "15/08/2025" at bounding box center [387, 160] width 242 height 19
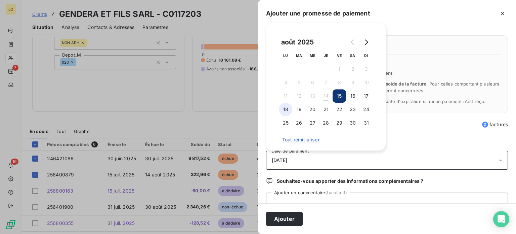
click at [286, 109] on button "18" at bounding box center [285, 108] width 13 height 13
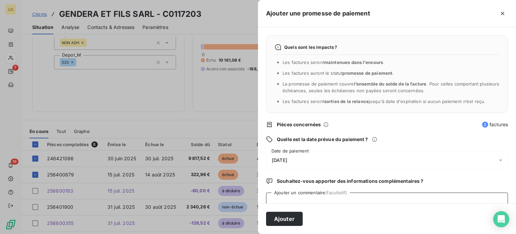
click at [281, 195] on textarea "Ajouter un commentaire (facultatif)" at bounding box center [387, 205] width 242 height 26
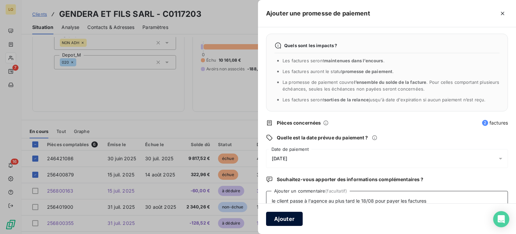
type textarea "le client passe à l'agence au plus tard le 18/08 pour payer les factures"
click at [285, 220] on button "Ajouter" at bounding box center [284, 218] width 37 height 14
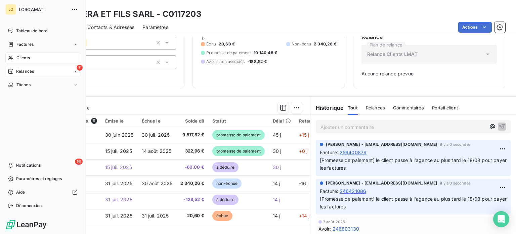
click at [13, 70] on div "Relances" at bounding box center [21, 71] width 26 height 6
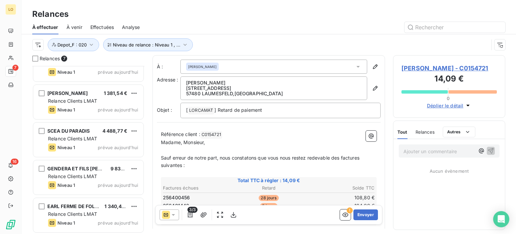
scroll to position [96, 0]
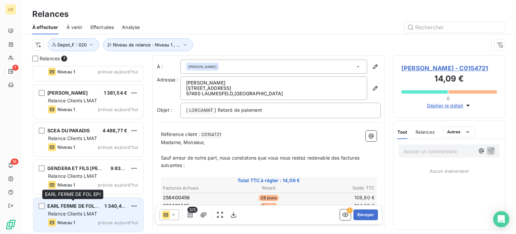
click at [88, 204] on span "EARL FERME DE FOL EPI" at bounding box center [75, 206] width 56 height 6
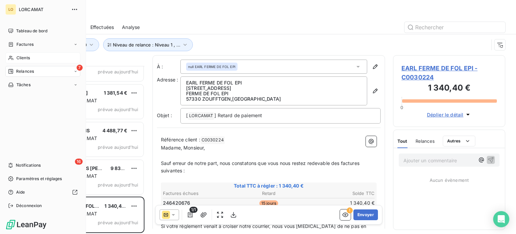
click at [21, 58] on span "Clients" at bounding box center [22, 58] width 13 height 6
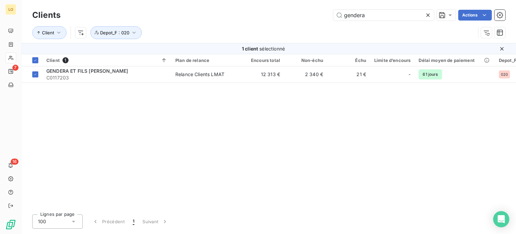
drag, startPoint x: 379, startPoint y: 16, endPoint x: 278, endPoint y: 22, distance: 100.7
click at [280, 20] on div "gendera Actions" at bounding box center [287, 15] width 437 height 11
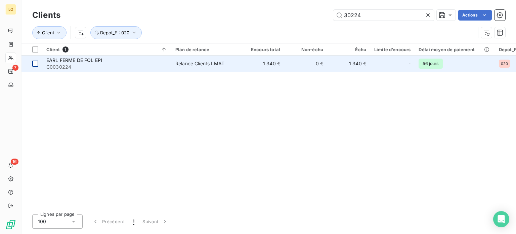
type input "30224"
click at [36, 65] on div at bounding box center [35, 63] width 6 height 6
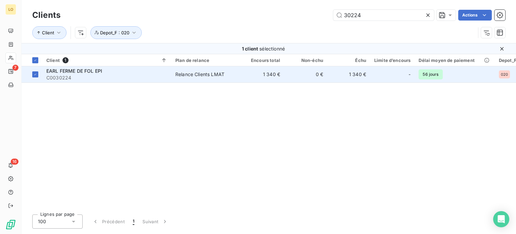
click at [67, 76] on span "C0030224" at bounding box center [106, 77] width 121 height 7
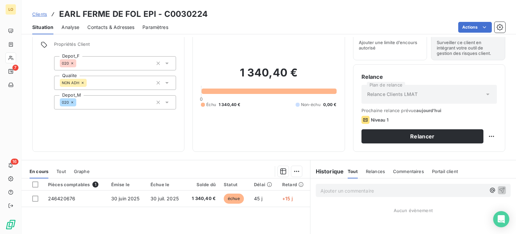
scroll to position [67, 0]
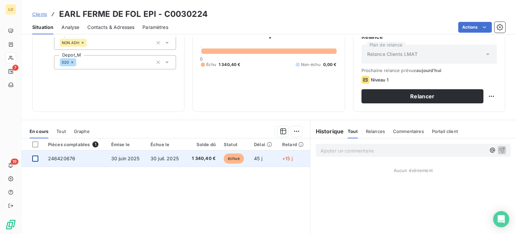
click at [38, 158] on div at bounding box center [35, 158] width 6 height 6
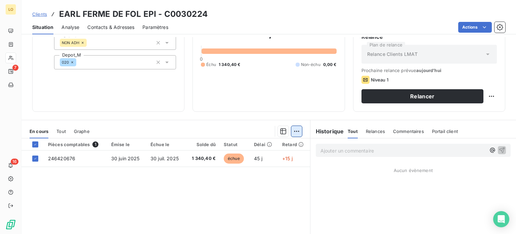
click at [294, 128] on html "LO 7 16 Clients EARL FERME DE FOL EPI - C0030224 Situation Analyse Contacts & A…" at bounding box center [258, 117] width 516 height 234
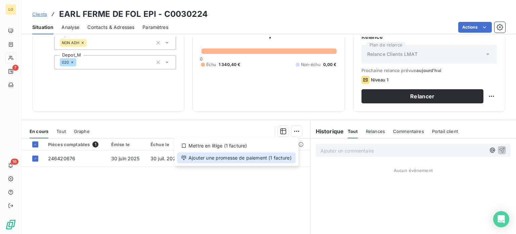
click at [262, 158] on div "Ajouter une promesse de paiement (1 facture)" at bounding box center [236, 157] width 119 height 11
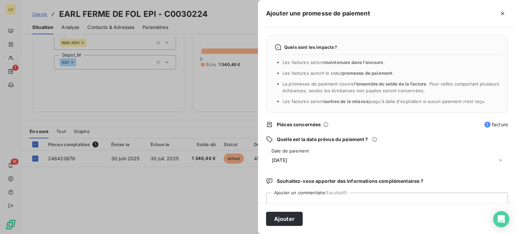
click at [275, 160] on span "15/08/2025" at bounding box center [279, 159] width 15 height 5
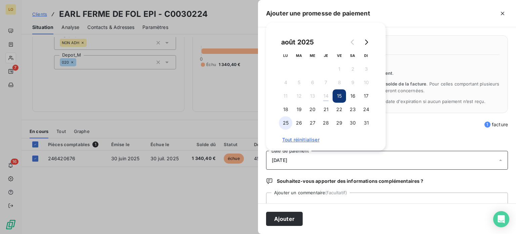
click at [286, 122] on button "25" at bounding box center [285, 122] width 13 height 13
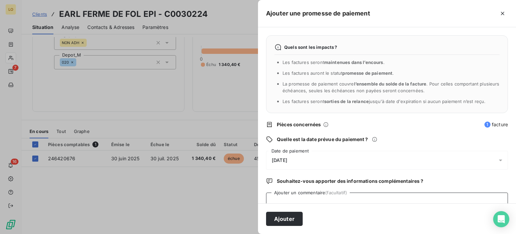
click at [289, 198] on textarea "Ajouter un commentaire (facultatif)" at bounding box center [387, 205] width 242 height 26
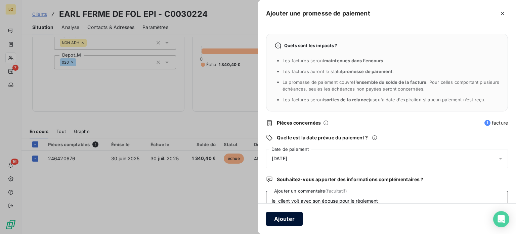
type textarea "le client voit avec son épouse pour le règlement"
click at [279, 218] on button "Ajouter" at bounding box center [284, 218] width 37 height 14
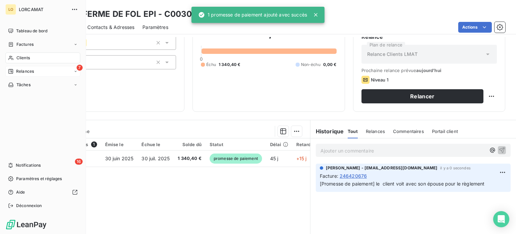
click at [14, 69] on div "Relances" at bounding box center [21, 71] width 26 height 6
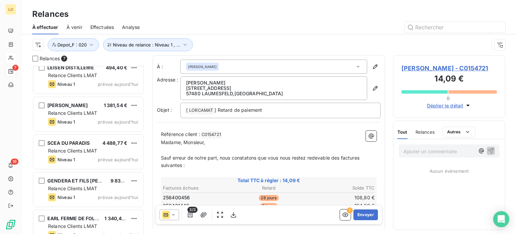
scroll to position [96, 0]
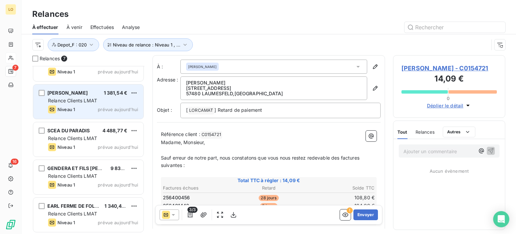
click at [106, 101] on div "Relance Clients LMAT" at bounding box center [93, 100] width 90 height 7
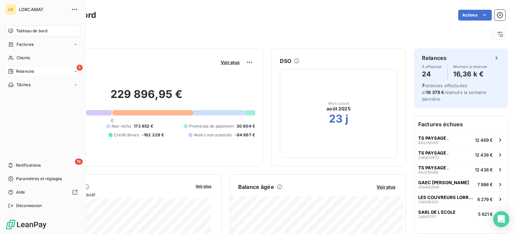
click at [36, 70] on div "5 Relances" at bounding box center [42, 71] width 75 height 11
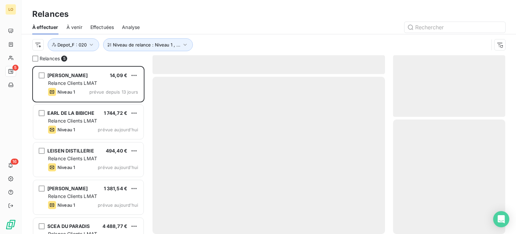
scroll to position [163, 107]
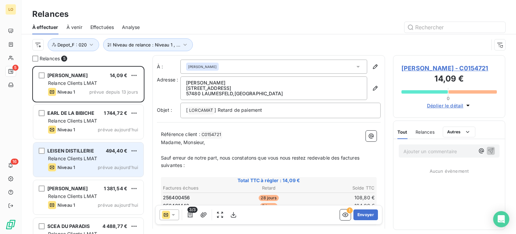
click at [86, 156] on span "Relance Clients LMAT" at bounding box center [72, 158] width 49 height 6
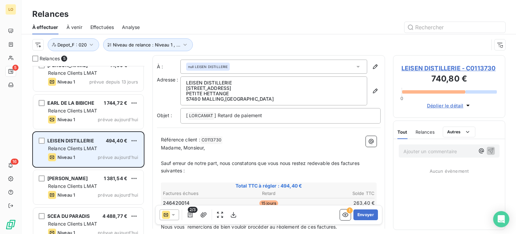
scroll to position [20, 0]
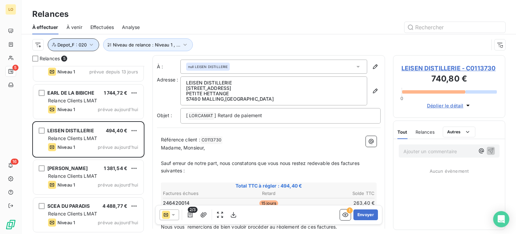
click at [93, 44] on icon "button" at bounding box center [91, 44] width 7 height 7
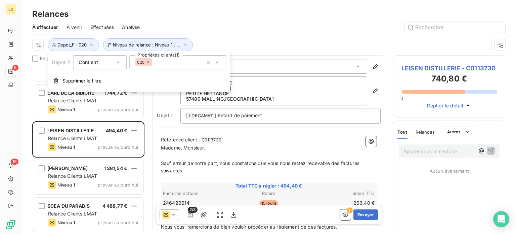
click at [120, 60] on icon at bounding box center [117, 62] width 7 height 7
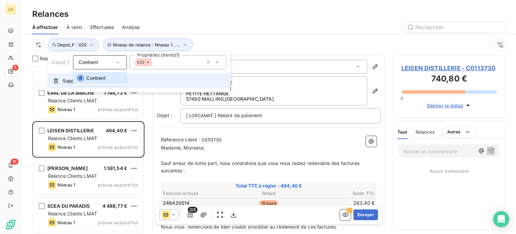
click at [58, 80] on icon "button" at bounding box center [55, 80] width 5 height 5
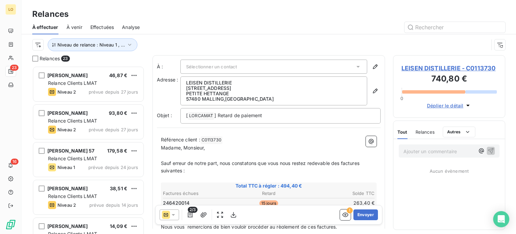
scroll to position [163, 107]
click at [40, 43] on html "LO 23 16 Relances À effectuer À venir Effectuées Analyse Niveau de relance : Ni…" at bounding box center [258, 117] width 516 height 234
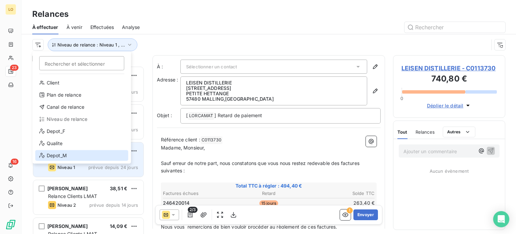
click at [76, 153] on div "Depot_M" at bounding box center [81, 155] width 93 height 11
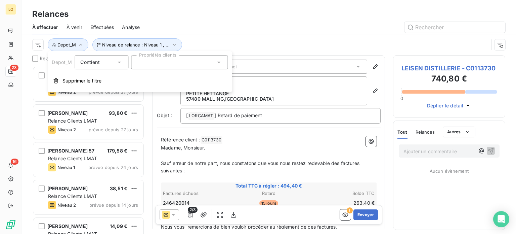
click at [119, 61] on icon at bounding box center [119, 62] width 7 height 7
click at [100, 79] on span "Contient" at bounding box center [97, 78] width 19 height 6
click at [218, 61] on icon at bounding box center [218, 62] width 3 height 2
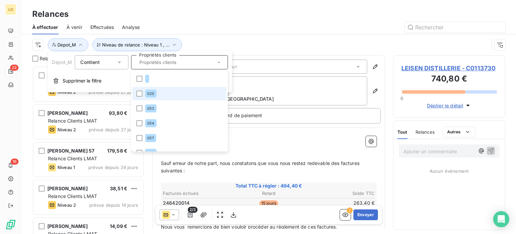
click at [136, 91] on li "020" at bounding box center [179, 93] width 94 height 13
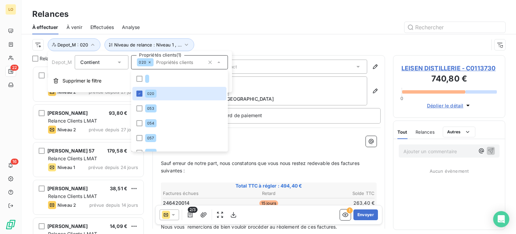
click at [272, 16] on div "Relances" at bounding box center [269, 14] width 495 height 12
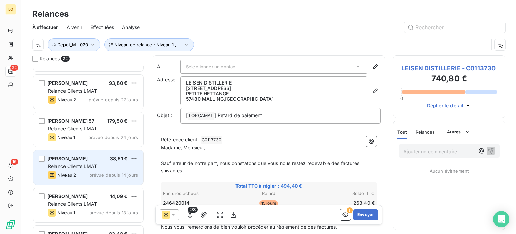
scroll to position [0, 0]
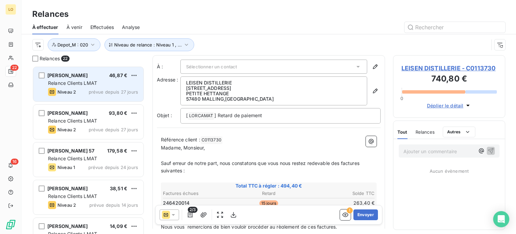
click at [122, 82] on div "Relance Clients LMAT" at bounding box center [93, 83] width 90 height 7
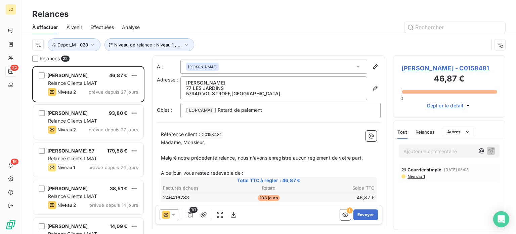
click at [462, 105] on button "Déplier le détail" at bounding box center [449, 105] width 49 height 8
